Goal: Information Seeking & Learning: Learn about a topic

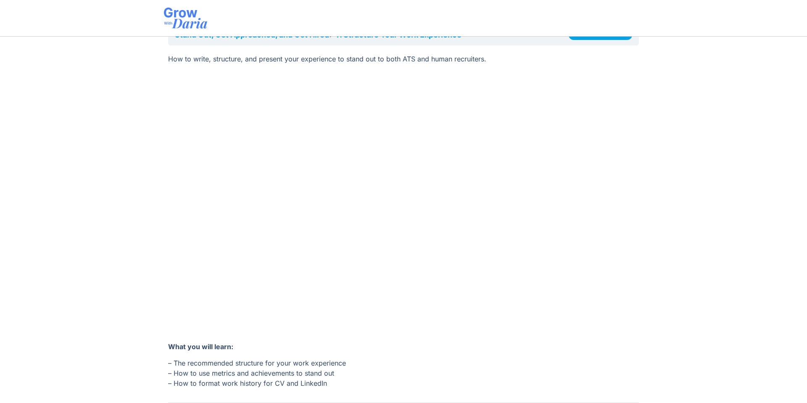
scroll to position [110, 0]
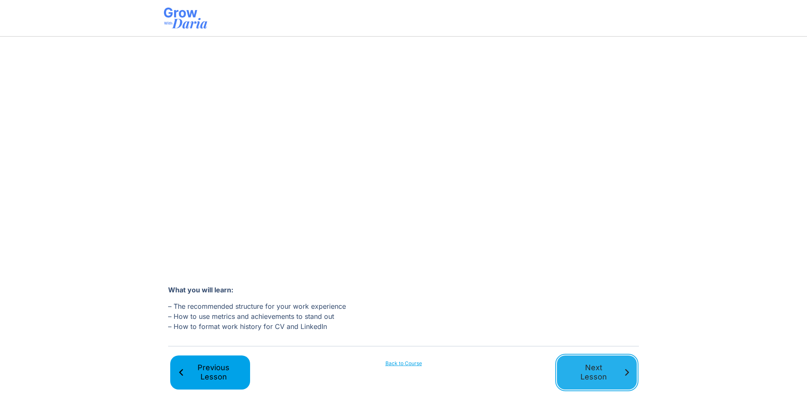
click at [610, 370] on span "Next Lesson" at bounding box center [593, 372] width 58 height 19
